Goal: Transaction & Acquisition: Subscribe to service/newsletter

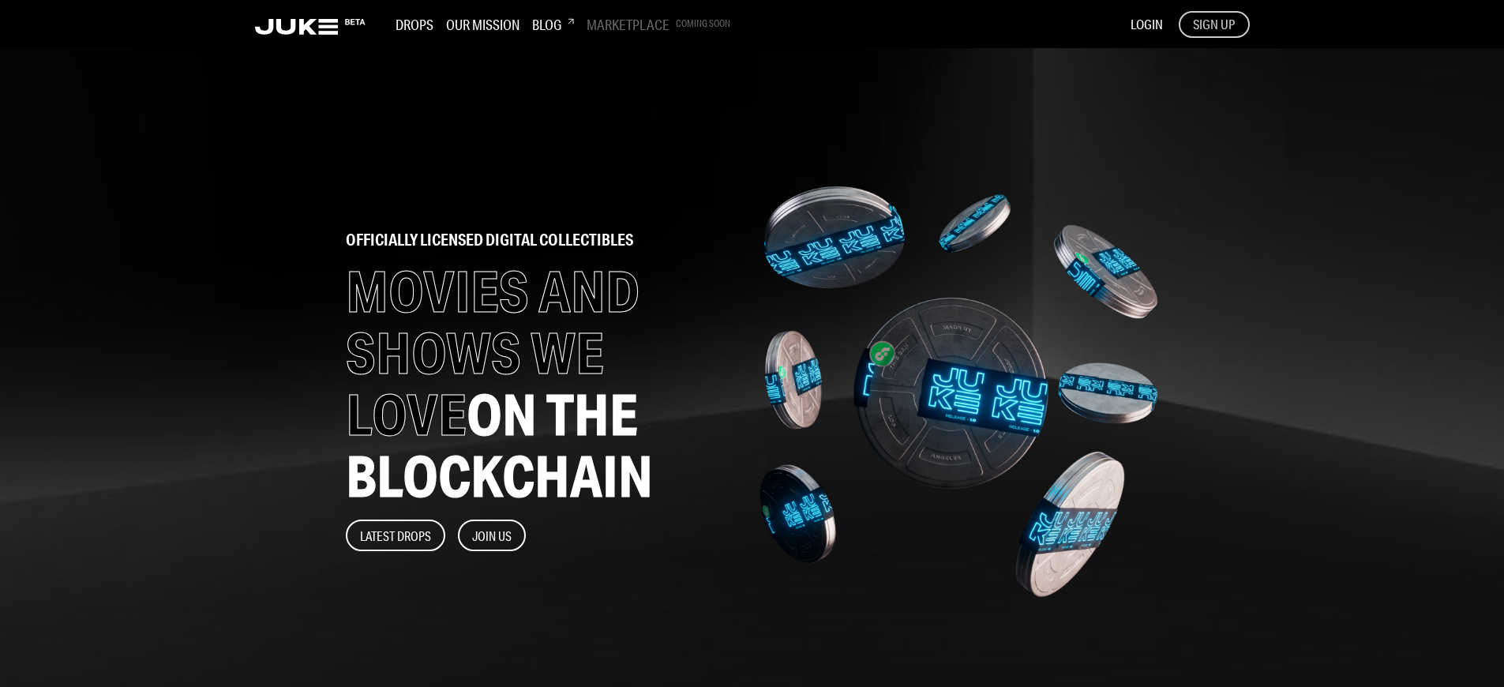
click at [1213, 24] on span "SIGN UP" at bounding box center [1214, 24] width 42 height 17
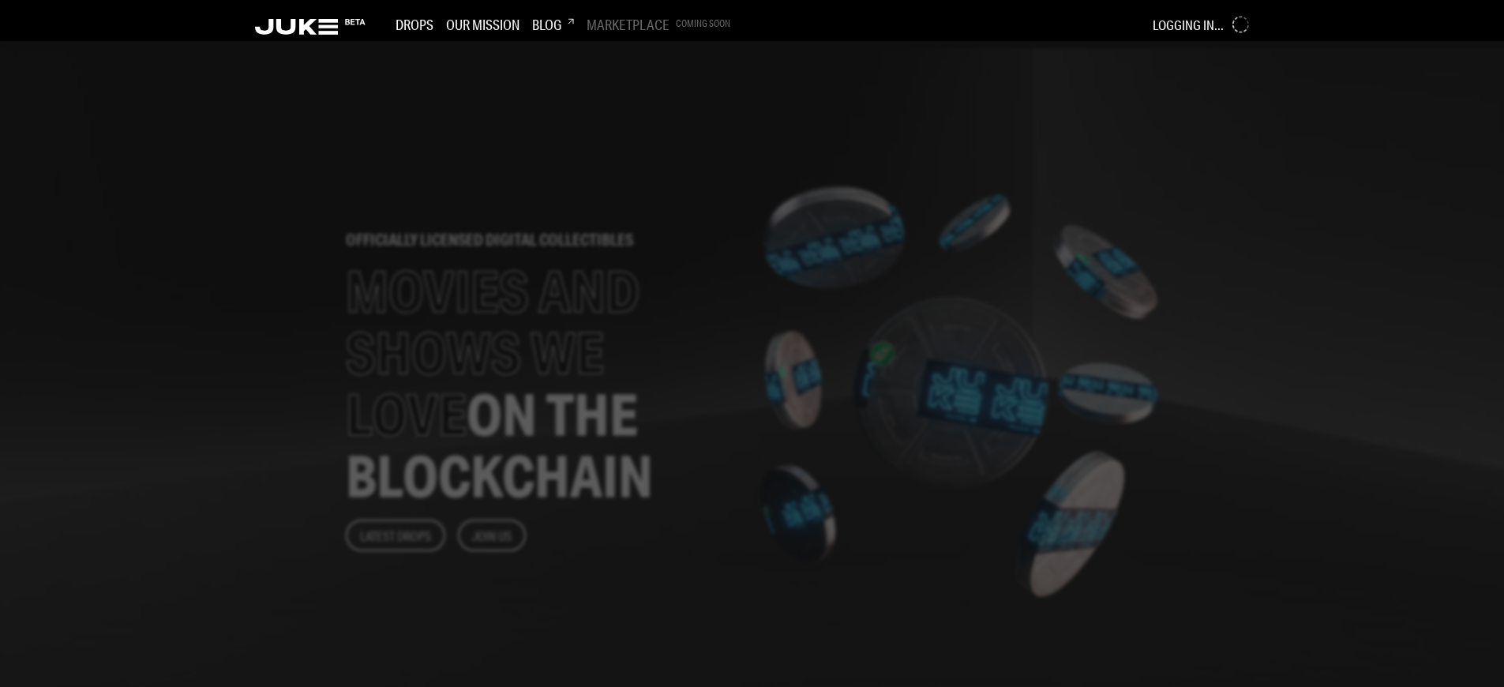
click at [625, 343] on div at bounding box center [752, 364] width 1504 height 646
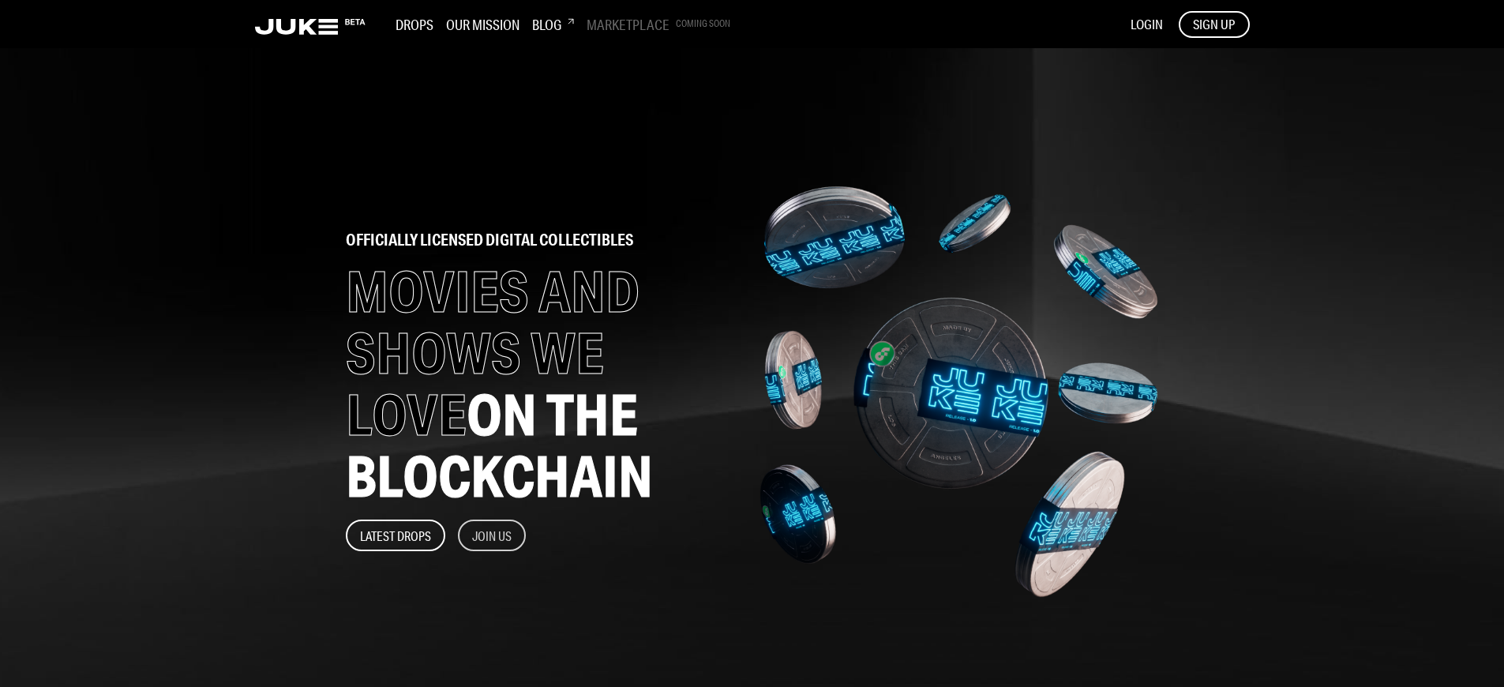
click at [493, 535] on button "Join Us" at bounding box center [492, 535] width 68 height 32
click at [1213, 24] on span "SIGN UP" at bounding box center [1214, 24] width 42 height 17
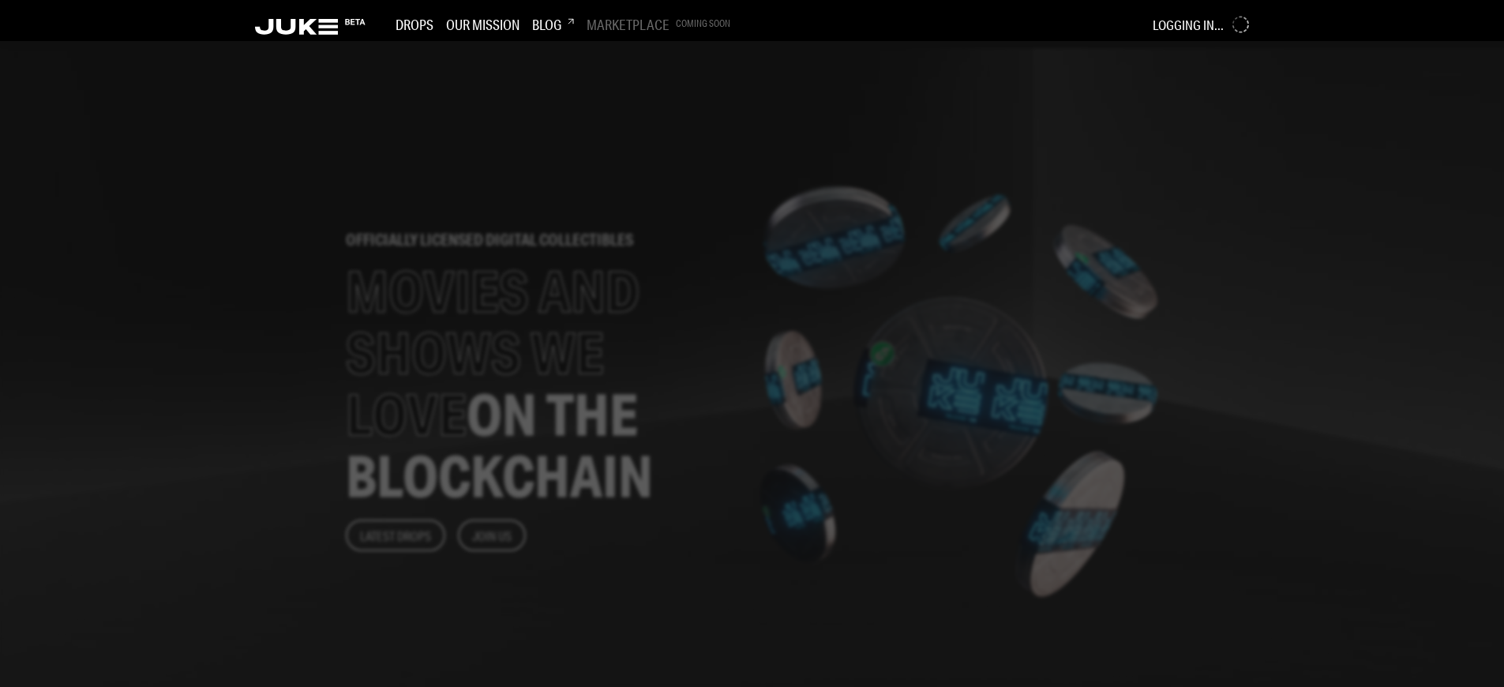
click at [625, 343] on div at bounding box center [752, 364] width 1504 height 646
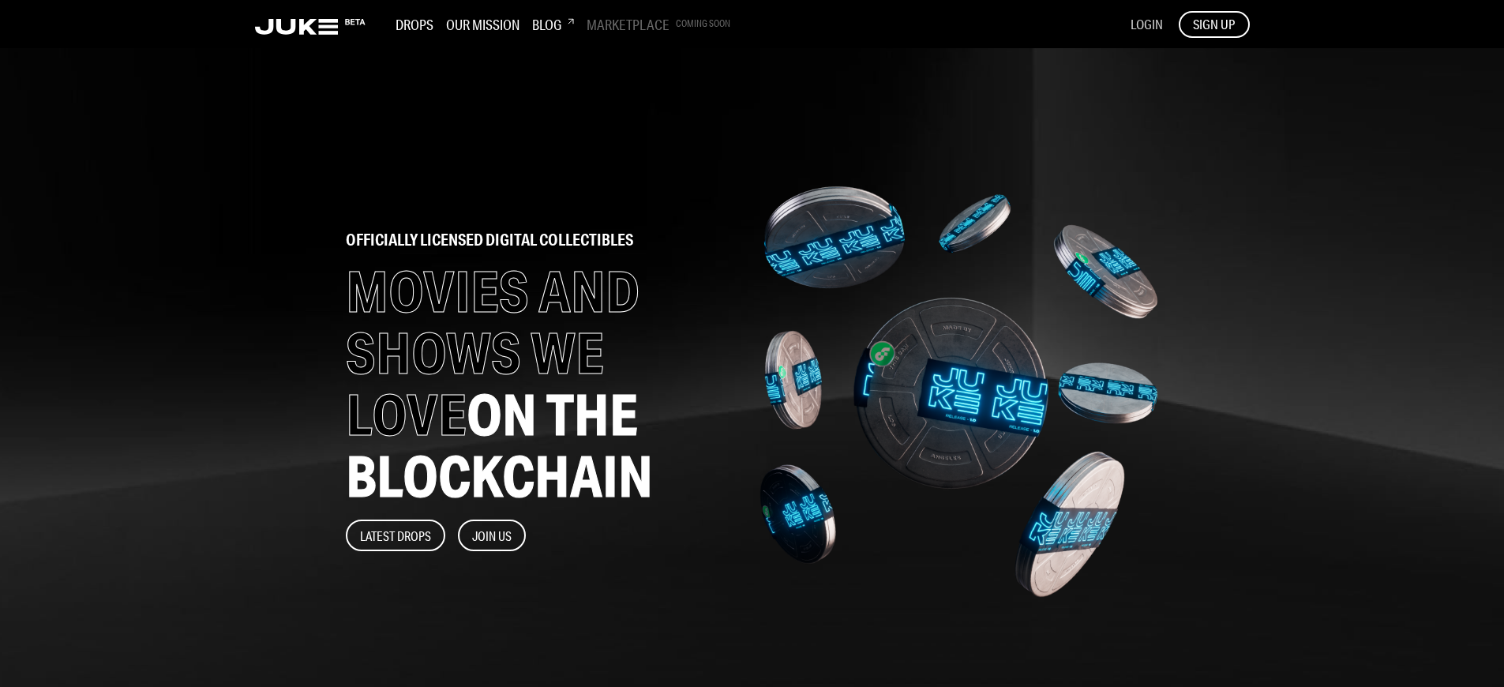
click at [1146, 24] on span "LOGIN" at bounding box center [1147, 24] width 32 height 17
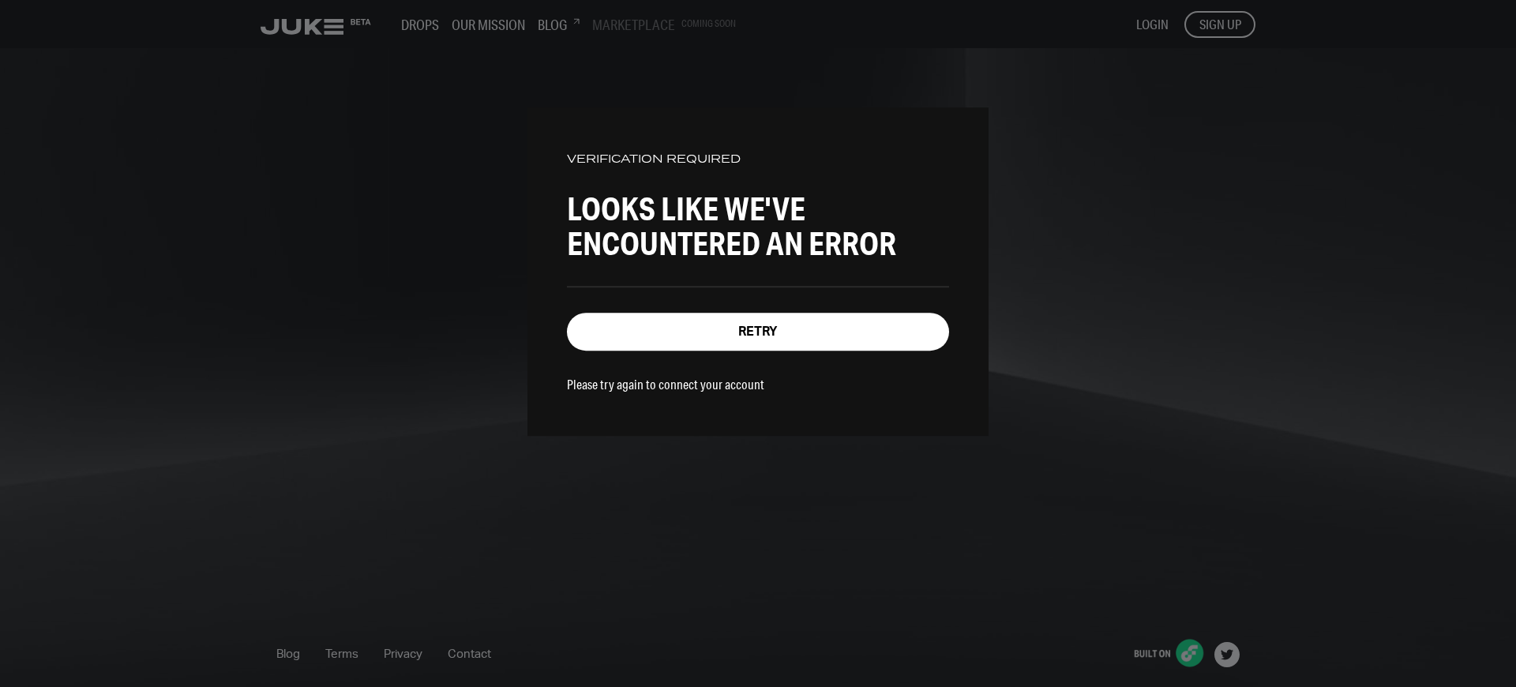
click at [655, 381] on p "Please try again to connect your account" at bounding box center [665, 384] width 197 height 17
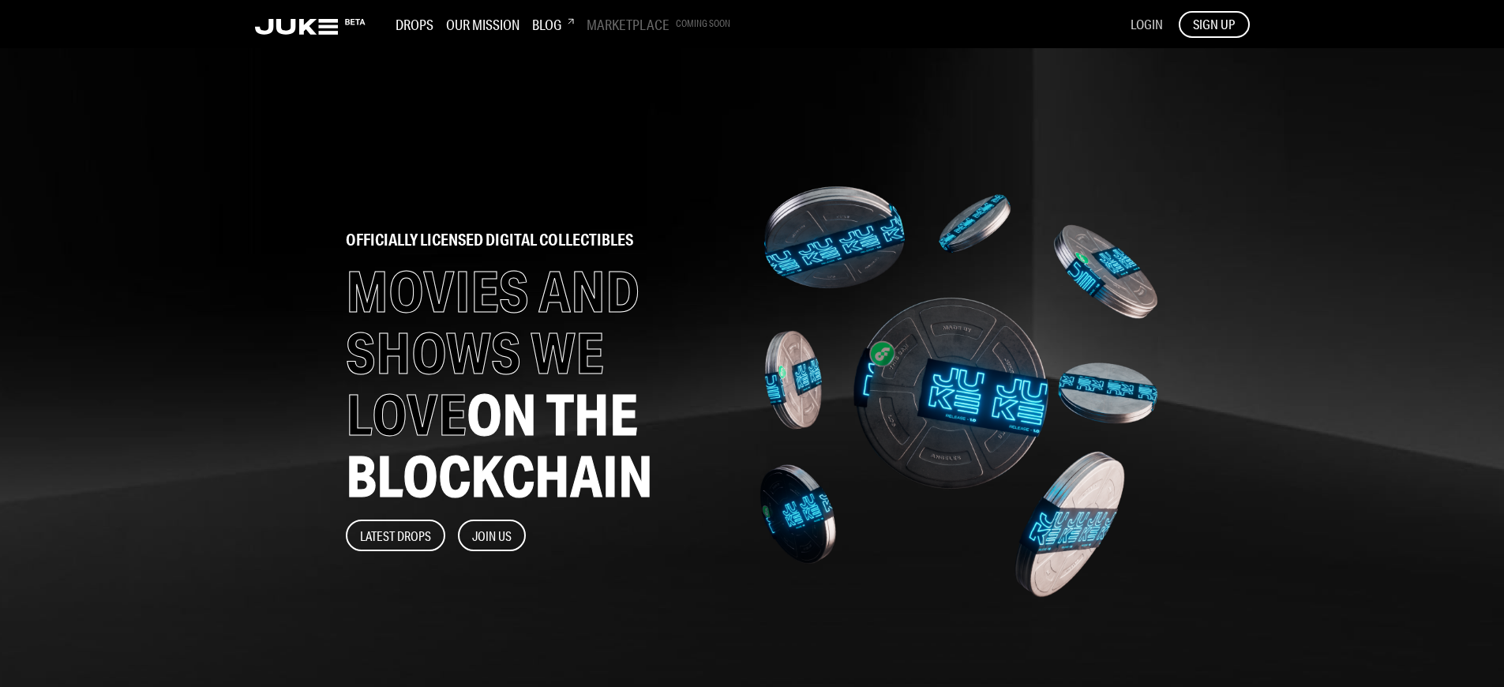
click at [1146, 24] on span "LOGIN" at bounding box center [1147, 24] width 32 height 17
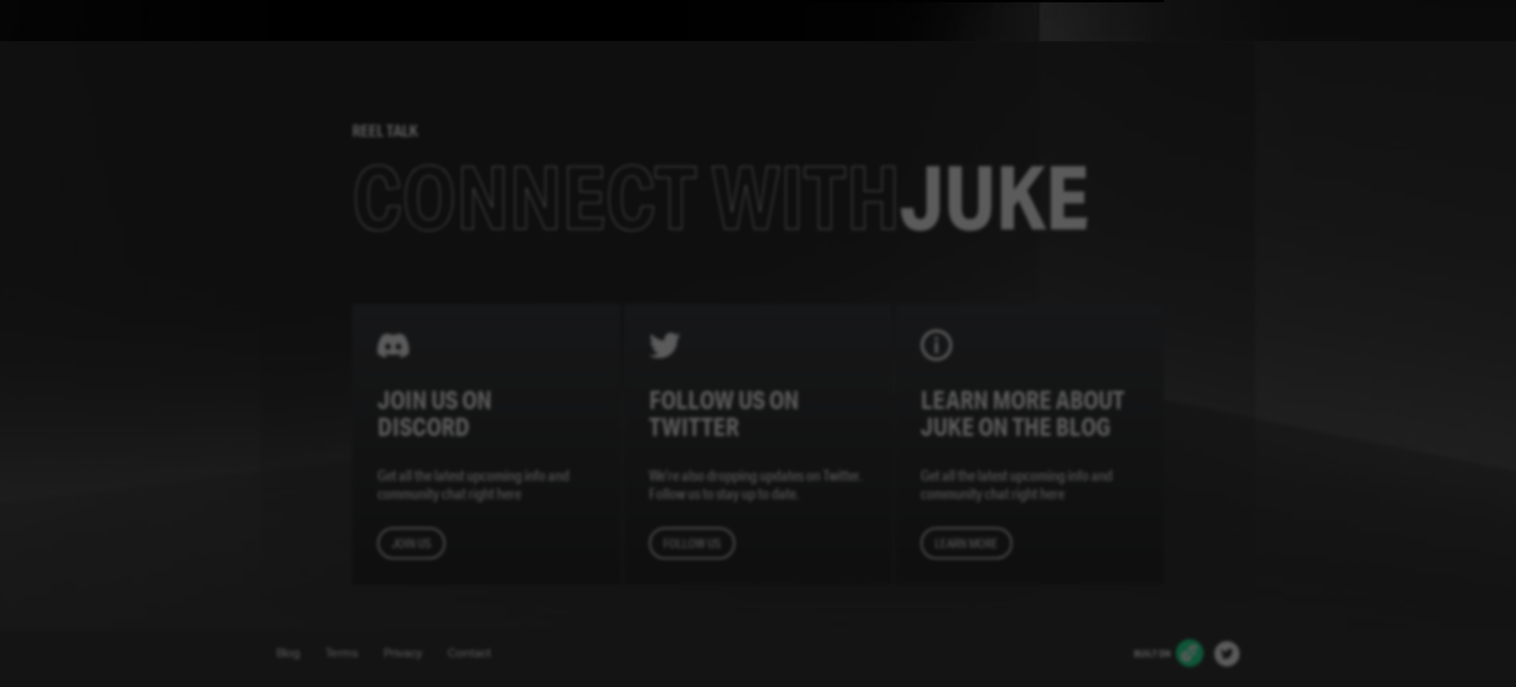
scroll to position [1549, 0]
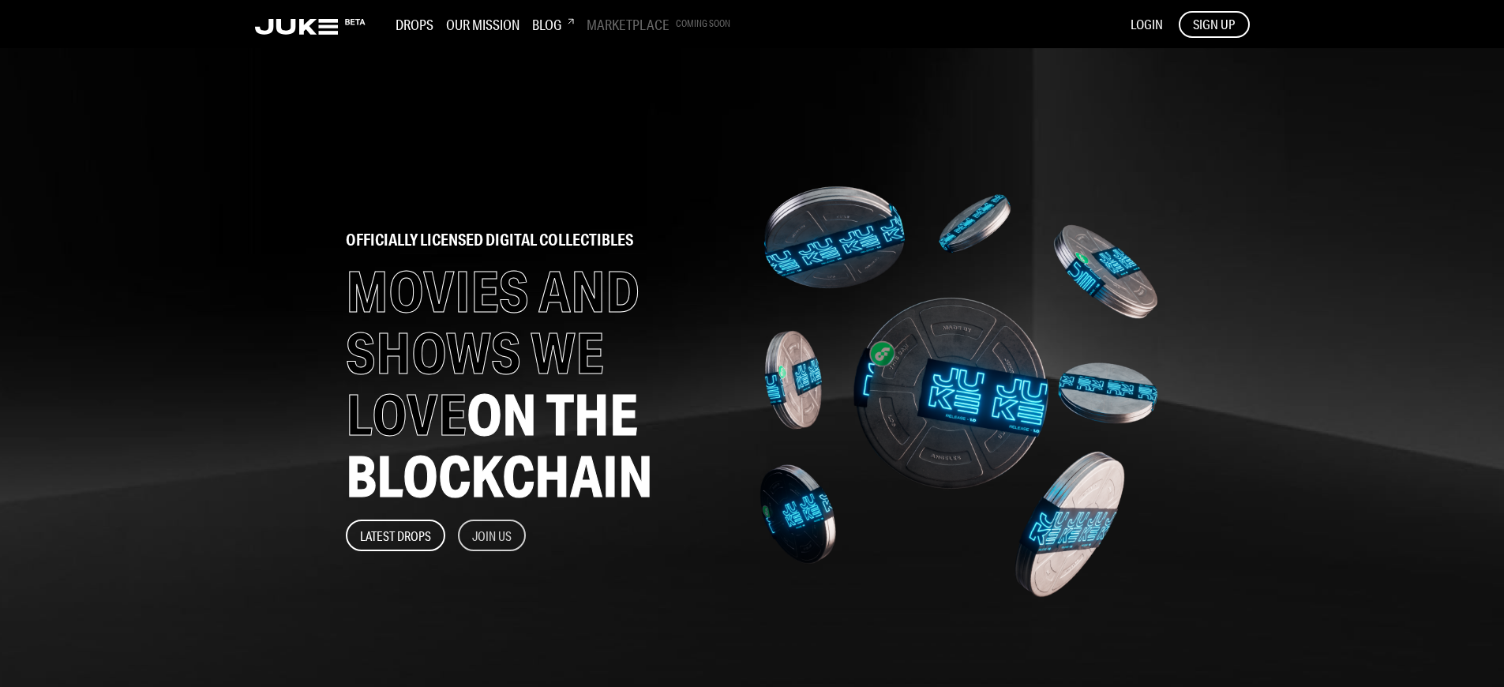
click at [493, 535] on button "Join Us" at bounding box center [492, 535] width 68 height 32
click at [1213, 24] on span "SIGN UP" at bounding box center [1214, 24] width 42 height 17
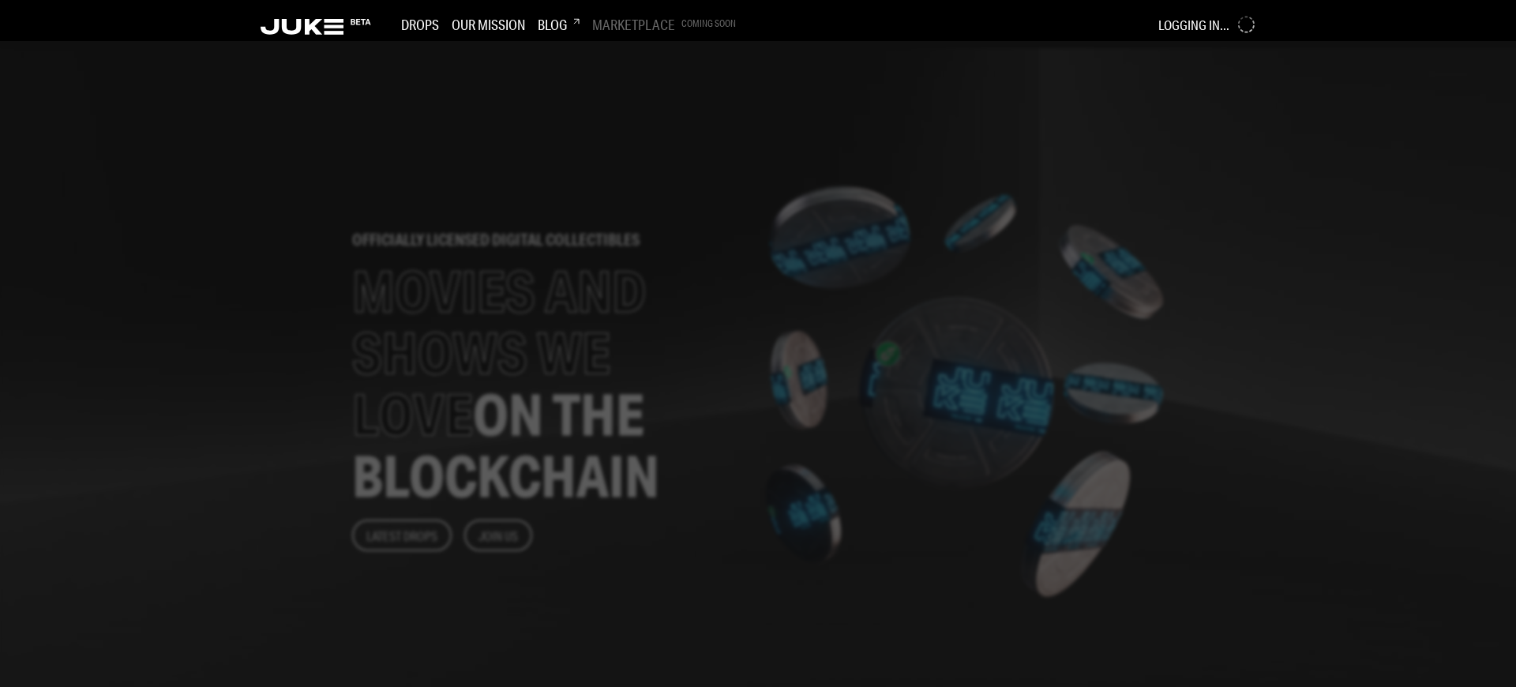
scroll to position [1838, 0]
